Goal: Use online tool/utility: Utilize a website feature to perform a specific function

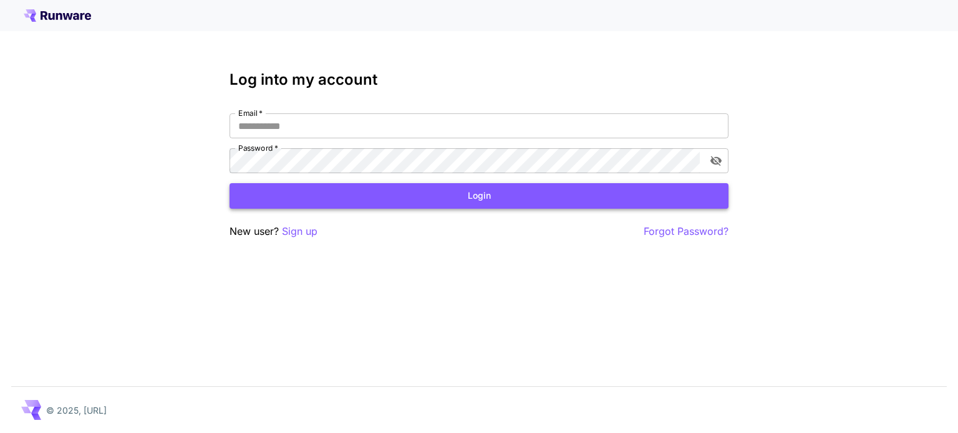
type input "**********"
click at [301, 197] on button "Login" at bounding box center [479, 196] width 499 height 26
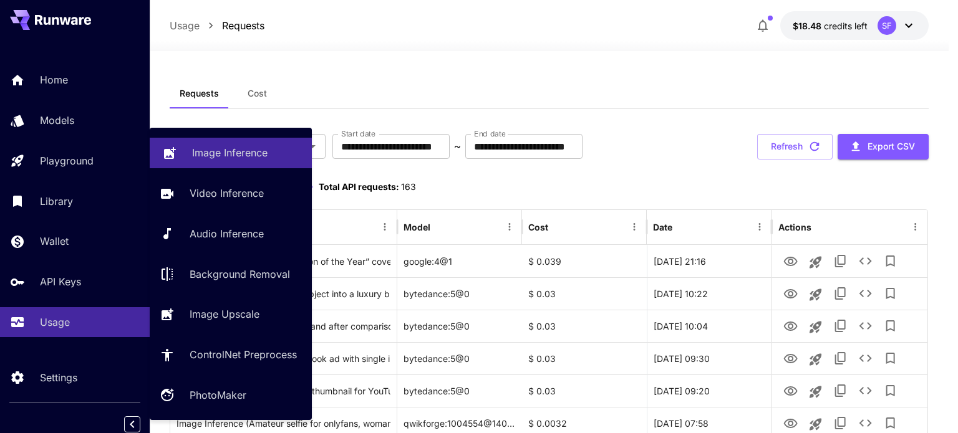
click at [210, 159] on p "Image Inference" at bounding box center [229, 152] width 75 height 15
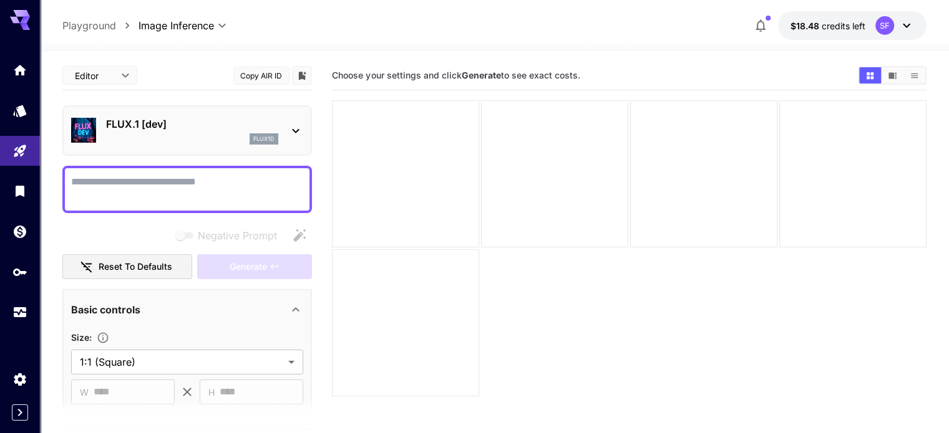
click at [163, 119] on p "FLUX.1 [dev]" at bounding box center [192, 124] width 172 height 15
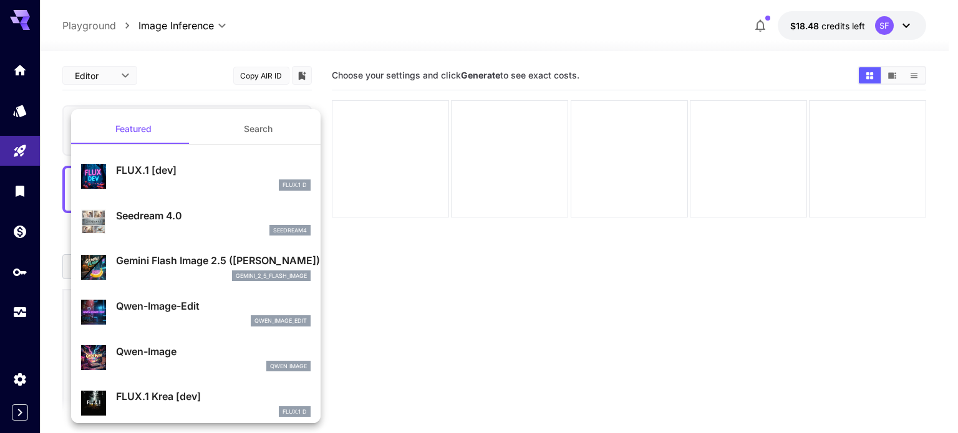
click at [147, 212] on p "Seedream 4.0" at bounding box center [213, 215] width 195 height 15
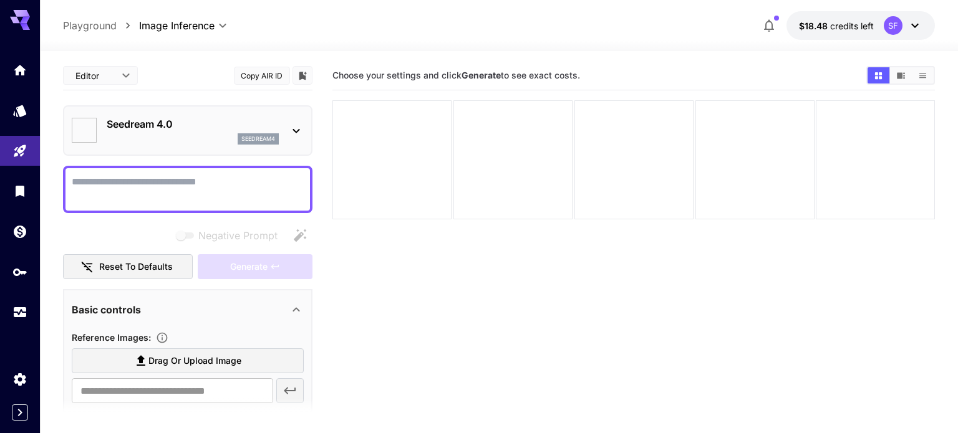
type input "**********"
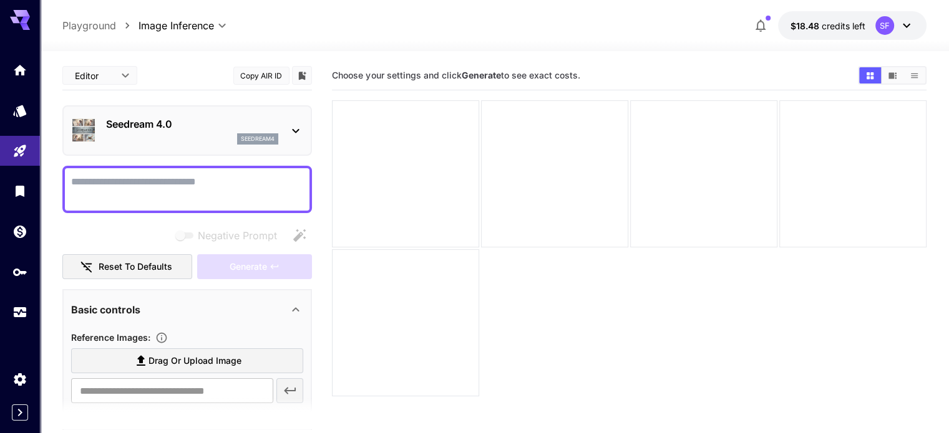
scroll to position [104, 0]
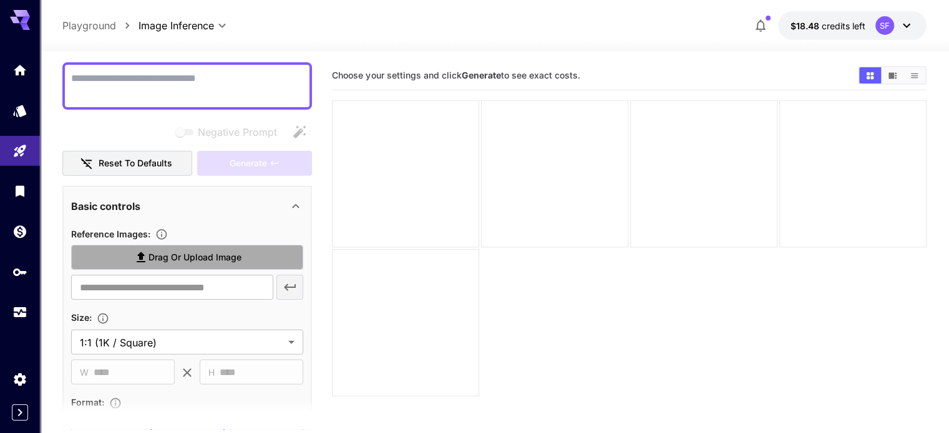
click at [200, 252] on span "Drag or upload image" at bounding box center [194, 258] width 93 height 16
click at [0, 0] on input "Drag or upload image" at bounding box center [0, 0] width 0 height 0
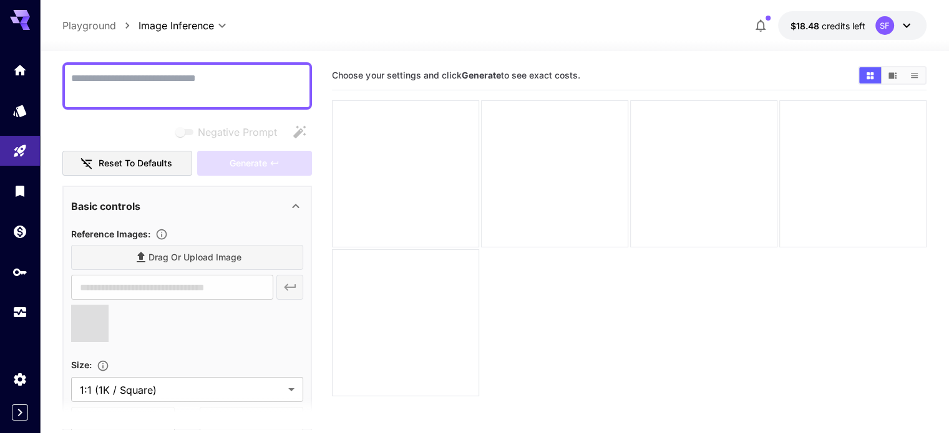
type input "**********"
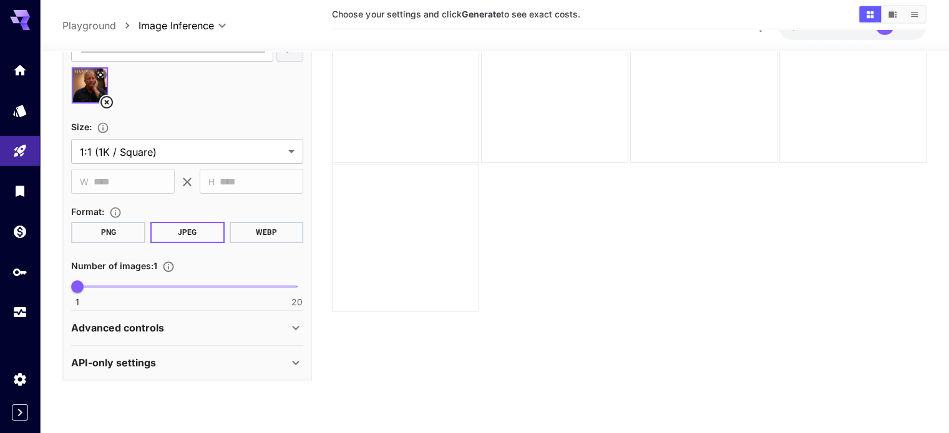
scroll to position [99, 0]
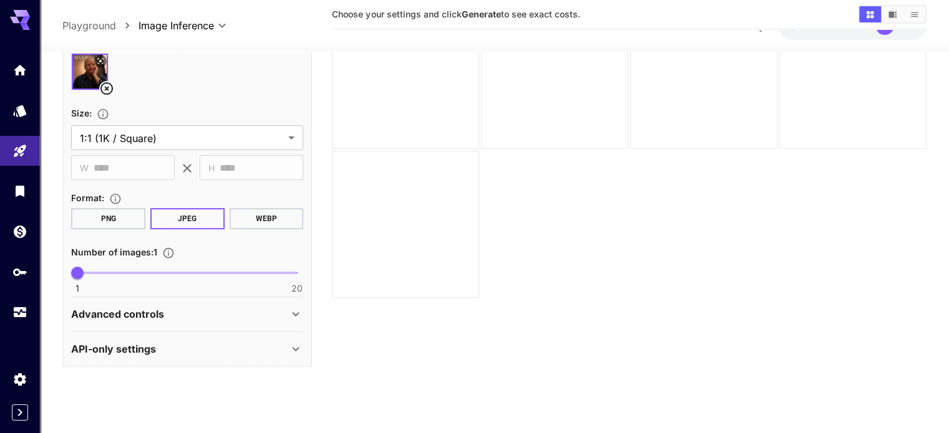
click at [280, 314] on div "Advanced controls" at bounding box center [179, 314] width 217 height 15
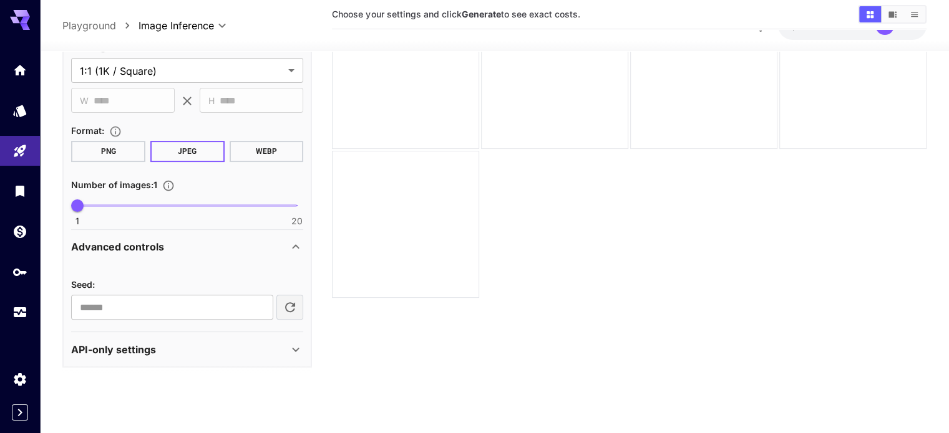
click at [297, 351] on icon at bounding box center [295, 349] width 15 height 15
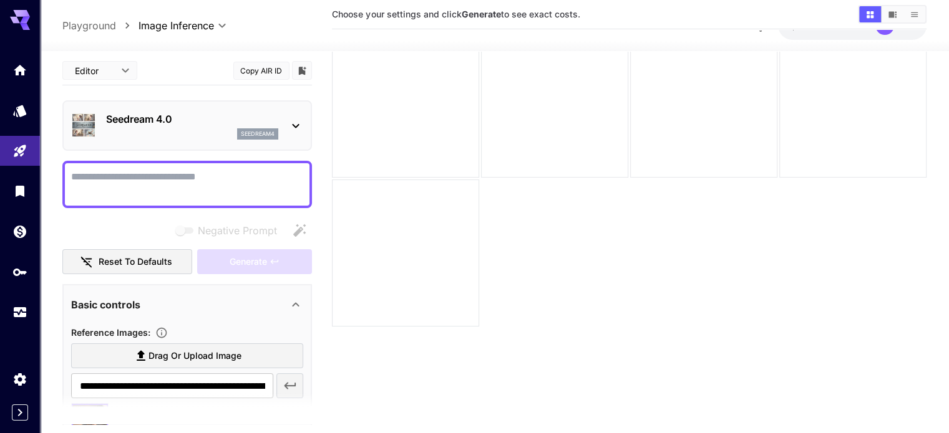
scroll to position [0, 0]
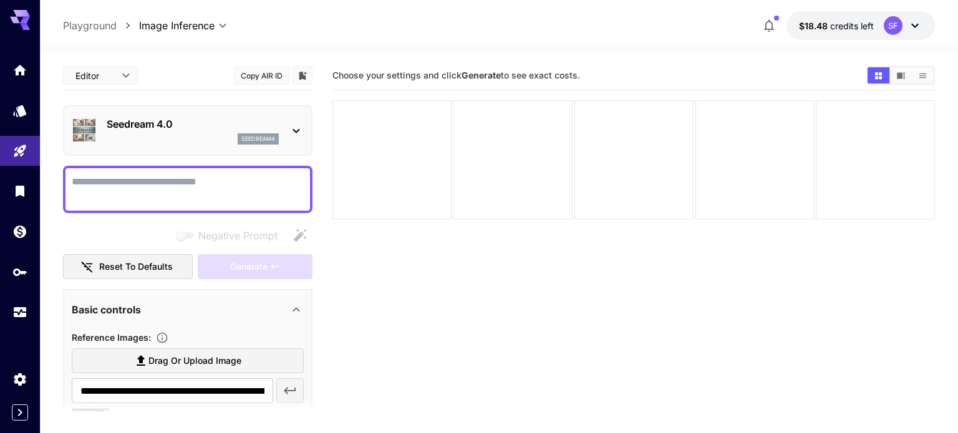
click at [121, 70] on body "**********" at bounding box center [479, 266] width 958 height 532
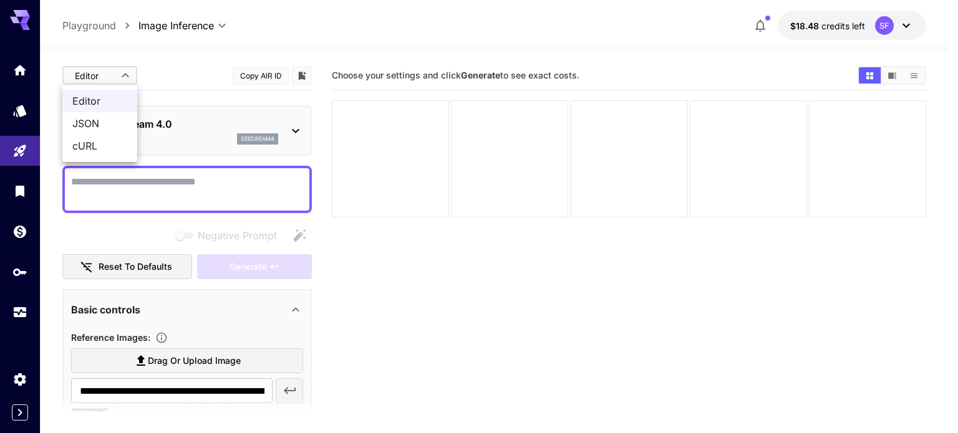
click at [94, 122] on span "JSON" at bounding box center [99, 123] width 55 height 15
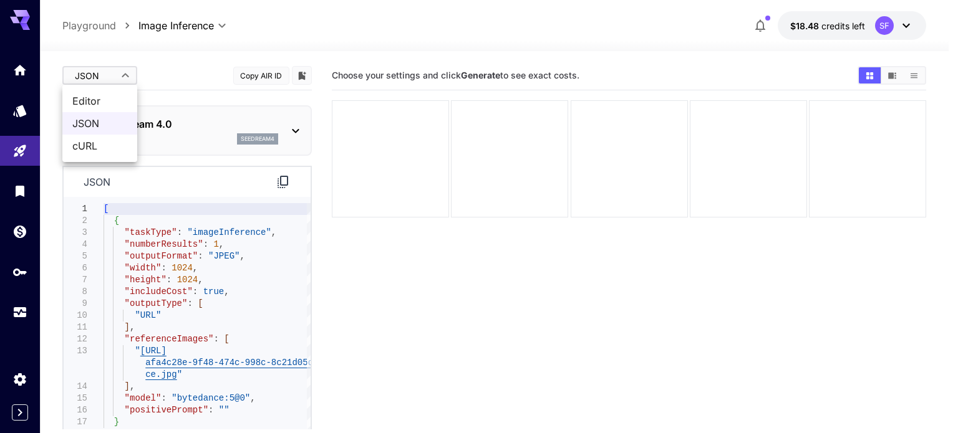
click at [107, 68] on body "**********" at bounding box center [479, 266] width 958 height 532
click at [106, 99] on span "Editor" at bounding box center [99, 101] width 55 height 15
type input "****"
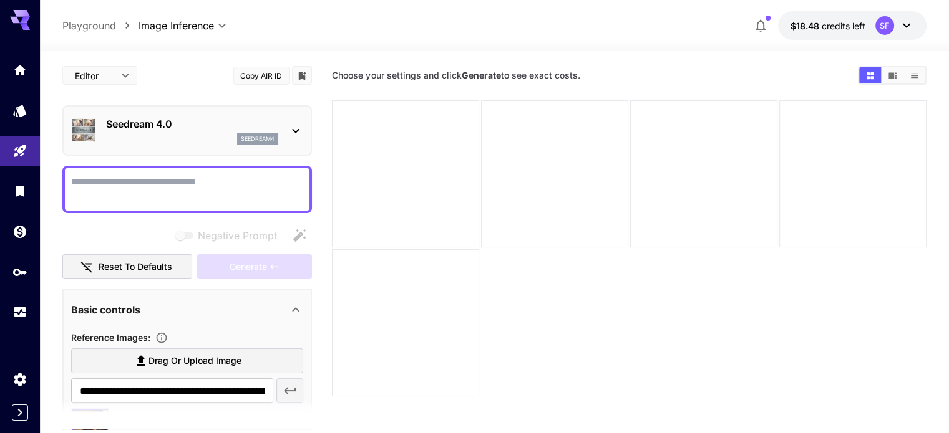
click at [147, 189] on textarea "Negative Prompt" at bounding box center [187, 190] width 232 height 30
paste textarea "**********"
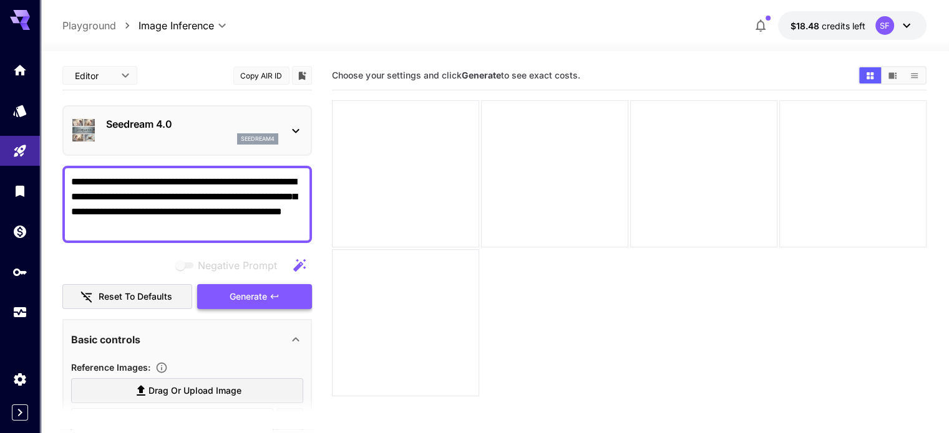
type textarea "**********"
click at [279, 296] on icon "button" at bounding box center [274, 297] width 10 height 10
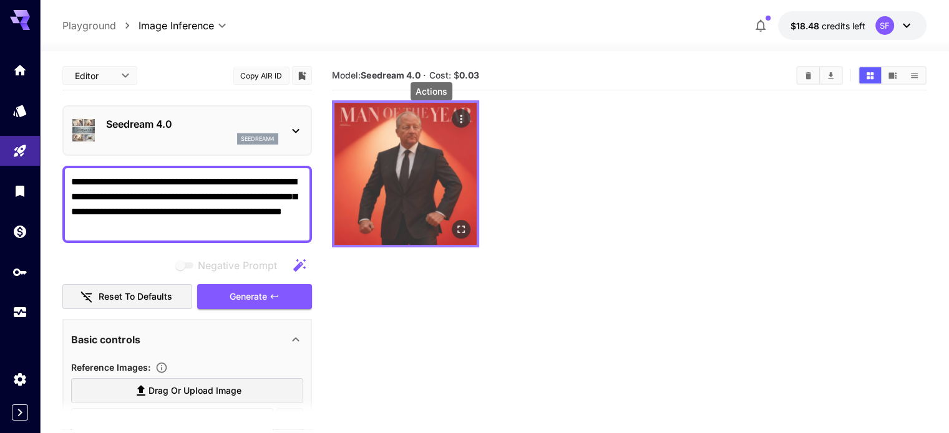
click at [455, 113] on icon "Actions" at bounding box center [461, 119] width 12 height 12
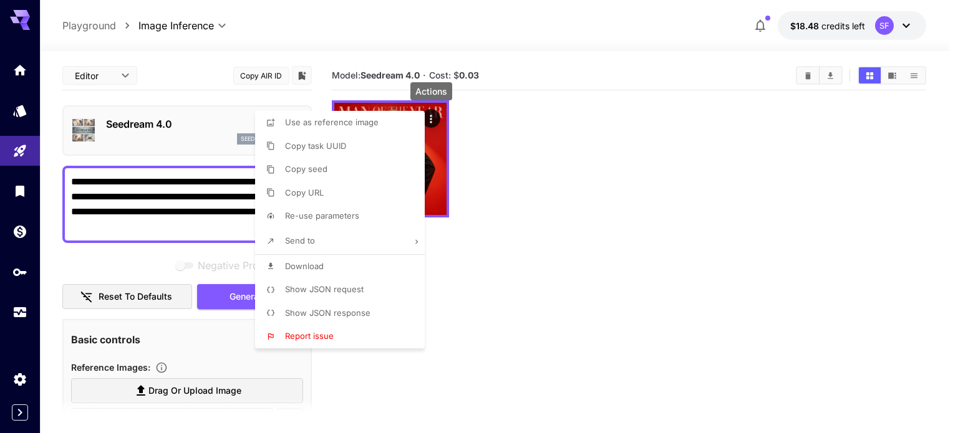
click at [366, 291] on li "Show JSON request" at bounding box center [343, 290] width 177 height 24
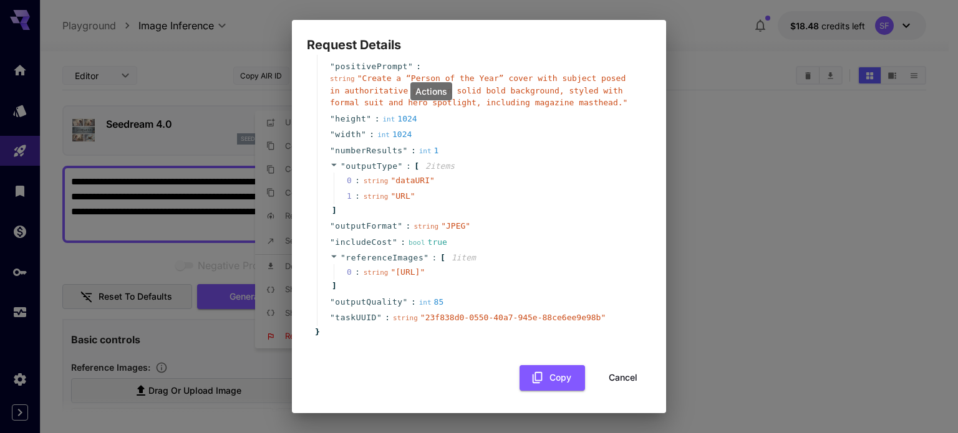
scroll to position [87, 0]
click at [547, 380] on button "Copy" at bounding box center [552, 379] width 65 height 26
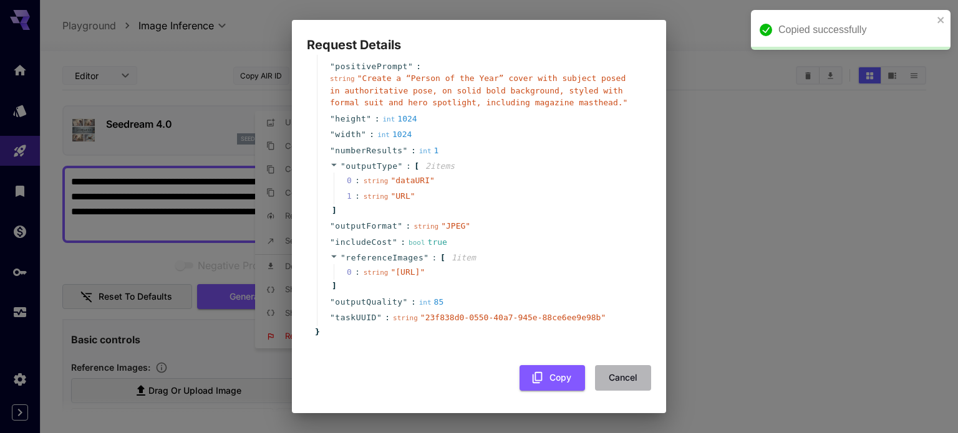
click at [629, 381] on button "Cancel" at bounding box center [623, 379] width 56 height 26
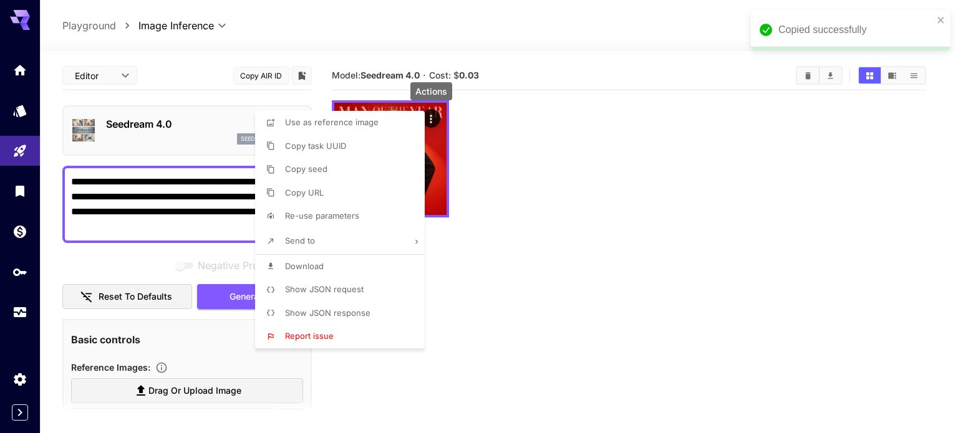
click at [576, 226] on div at bounding box center [479, 216] width 958 height 433
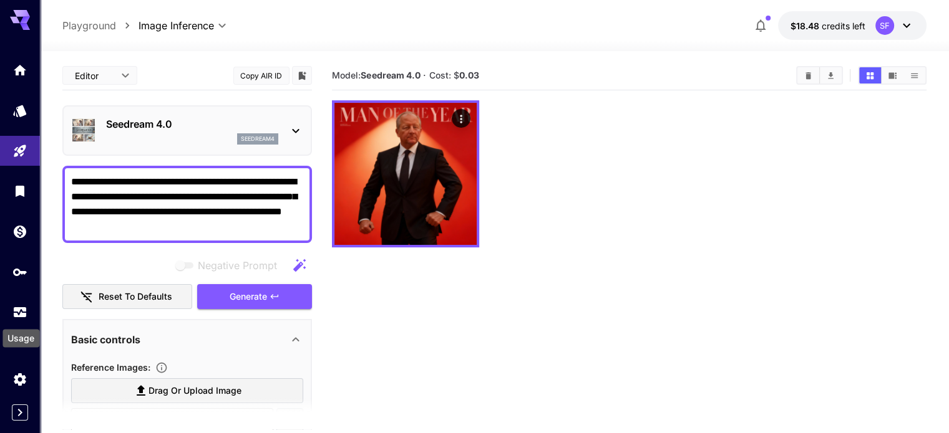
click at [17, 321] on div "Usage" at bounding box center [20, 335] width 39 height 28
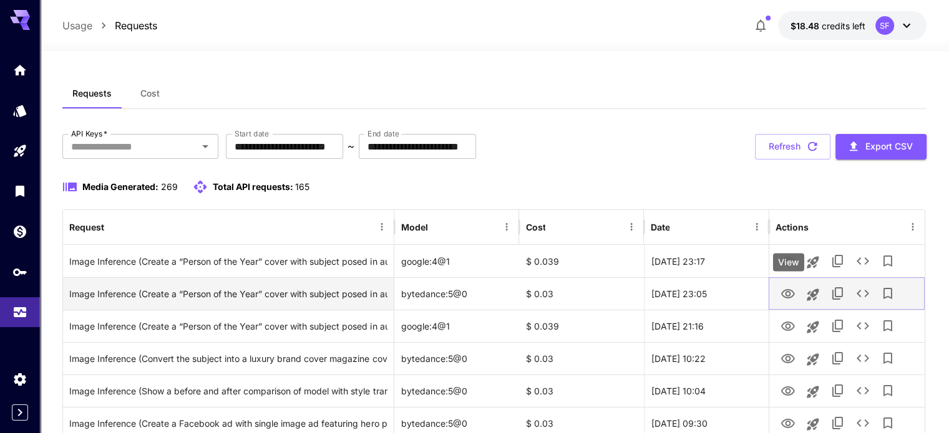
click at [793, 294] on icon "View" at bounding box center [788, 293] width 14 height 9
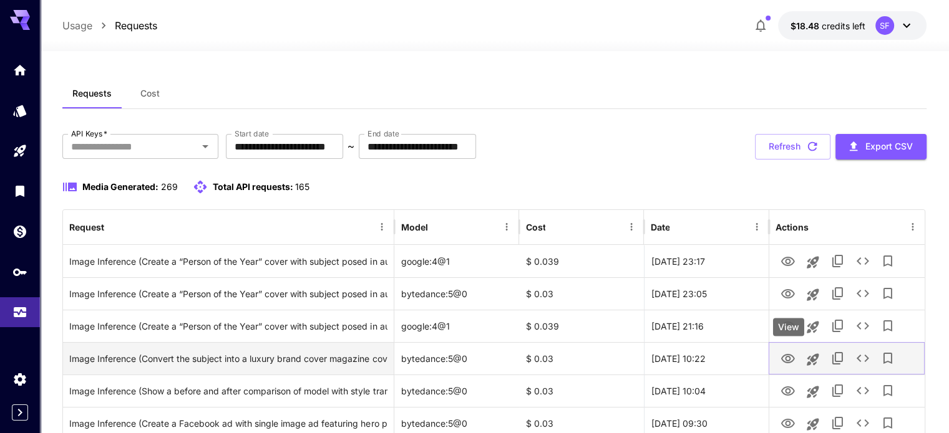
click at [783, 354] on icon "View" at bounding box center [787, 359] width 15 height 15
click at [868, 357] on icon "See details" at bounding box center [862, 358] width 15 height 15
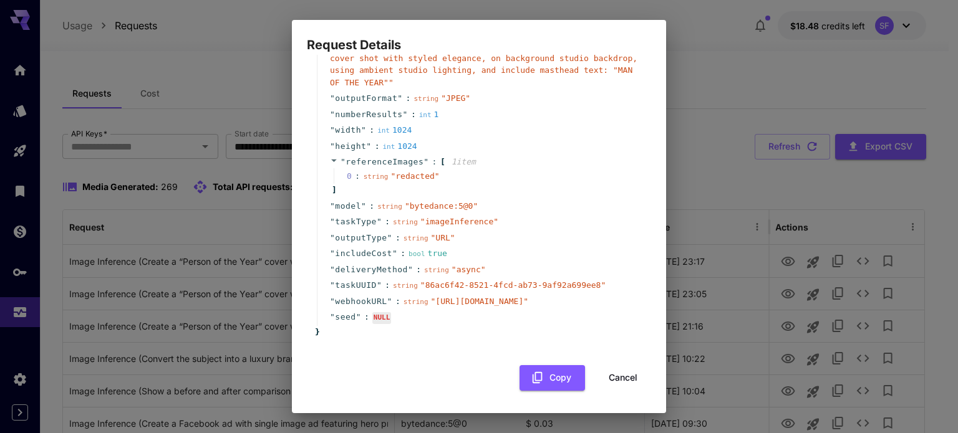
scroll to position [87, 0]
click at [536, 374] on button "Copy" at bounding box center [552, 379] width 65 height 26
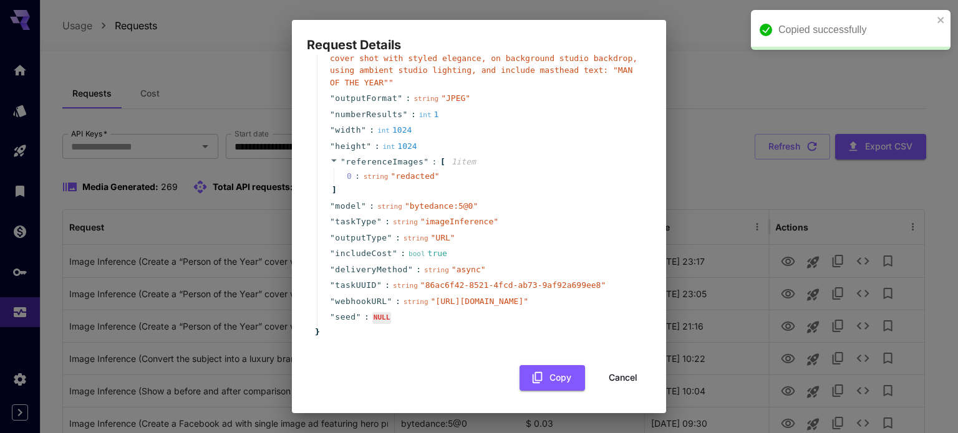
click at [613, 378] on button "Cancel" at bounding box center [623, 379] width 56 height 26
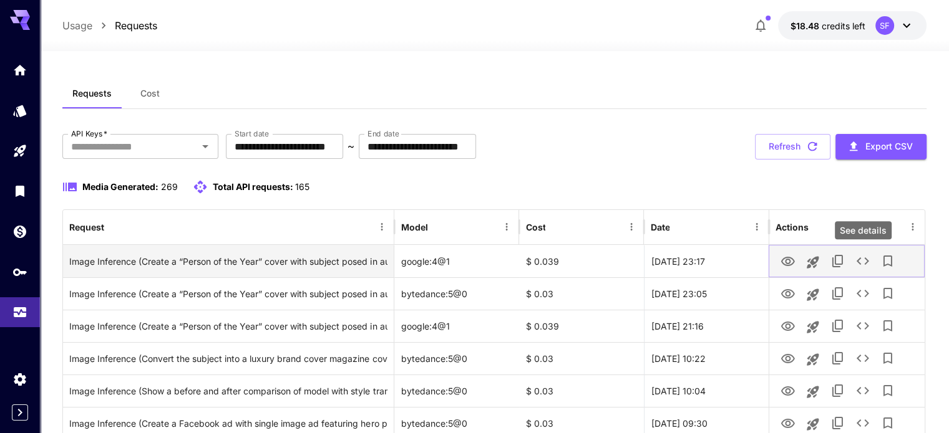
click at [866, 259] on icon "See details" at bounding box center [862, 261] width 12 height 7
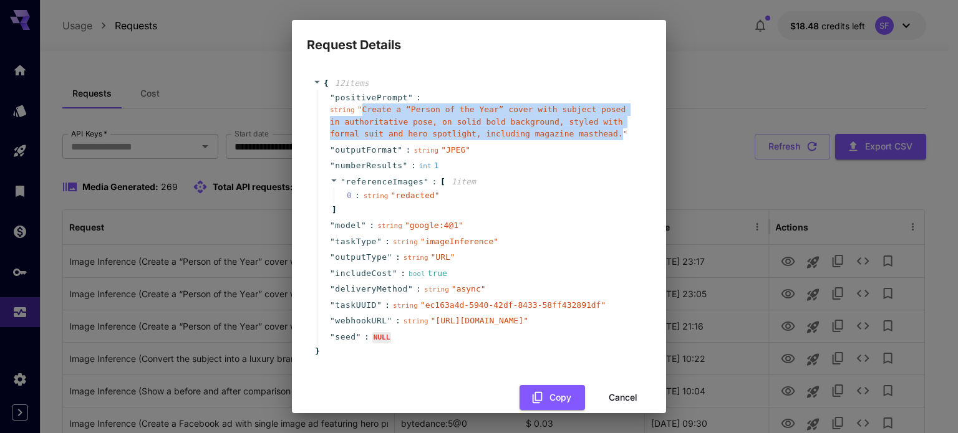
drag, startPoint x: 361, startPoint y: 110, endPoint x: 564, endPoint y: 139, distance: 205.4
click at [564, 139] on div "string " Create a “Person of the Year” cover with subject posed in authoritativ…" at bounding box center [484, 122] width 308 height 37
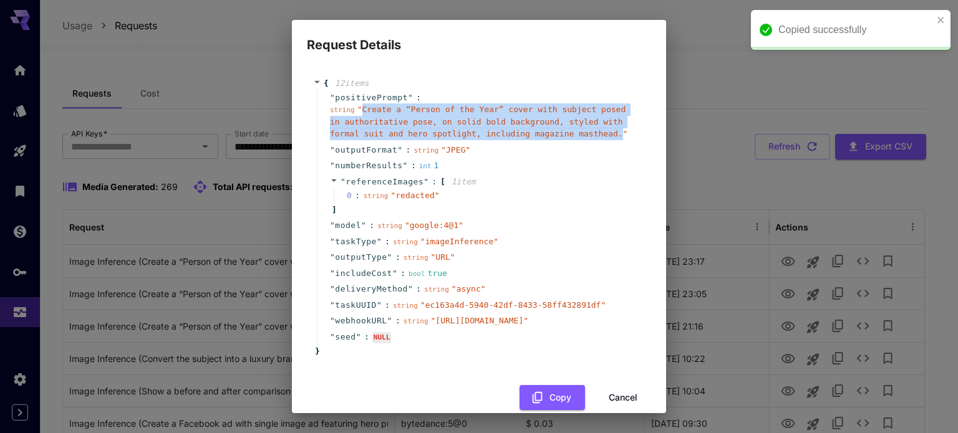
copy span "Create a “Person of the Year” cover with subject posed in authoritative pose, o…"
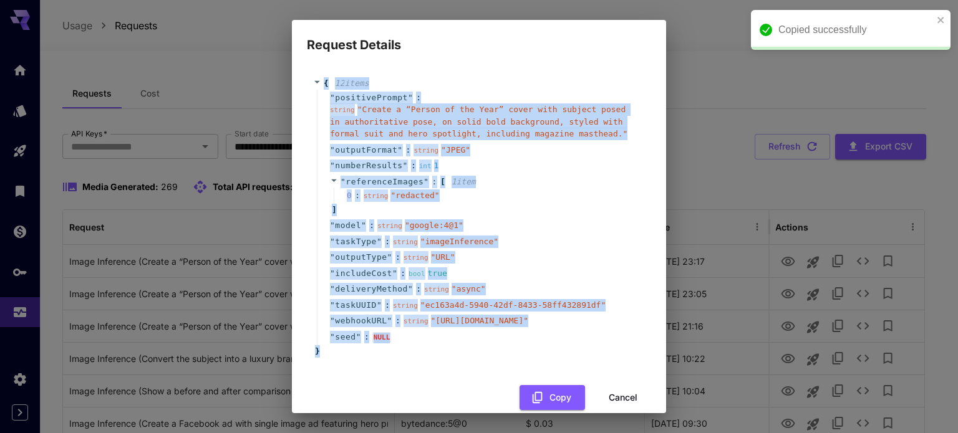
drag, startPoint x: 344, startPoint y: 379, endPoint x: 306, endPoint y: 89, distance: 292.5
click at [306, 89] on div "{ 12 item s " positivePrompt " : string " Create a “Person of the Year” cover w…" at bounding box center [479, 234] width 374 height 359
copy div "{ 12 item s " positivePrompt " : string " Create a “Person of the Year” cover w…"
